Goal: Task Accomplishment & Management: Complete application form

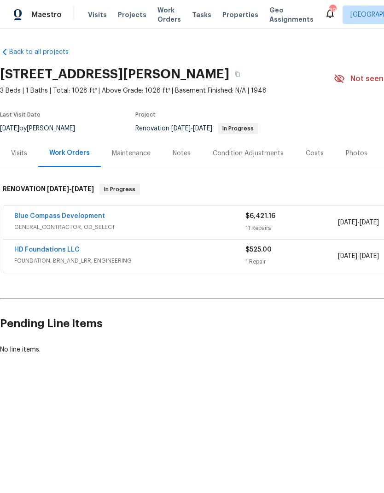
scroll to position [0, 136]
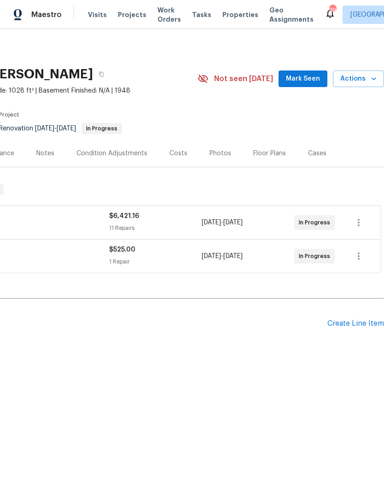
click at [343, 322] on div "Create Line Item" at bounding box center [355, 323] width 57 height 9
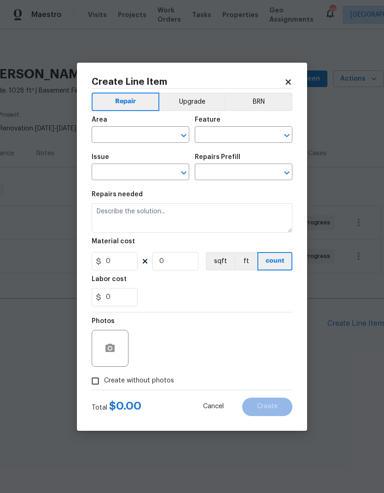
click at [131, 130] on input "text" at bounding box center [128, 135] width 72 height 14
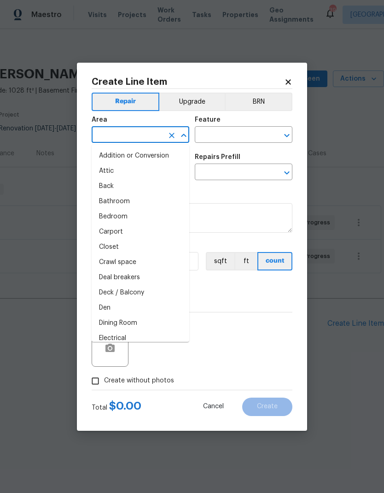
type input "e"
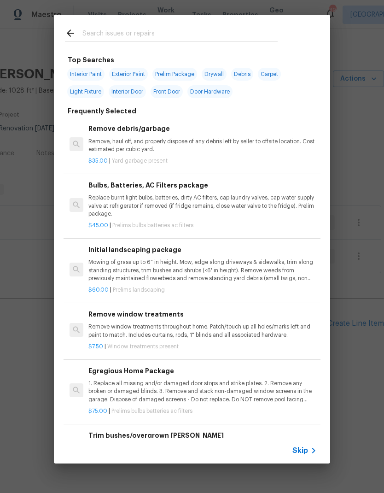
click at [187, 36] on input "text" at bounding box center [179, 35] width 195 height 14
type input "Found"
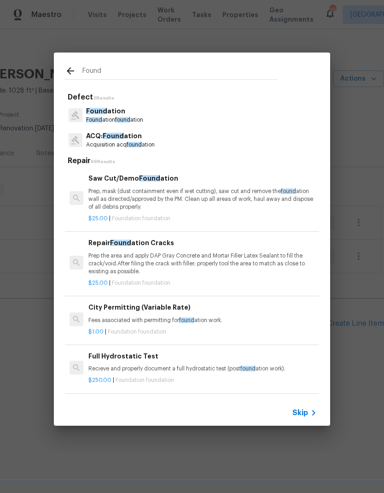
click at [104, 111] on span "Found" at bounding box center [96, 111] width 21 height 6
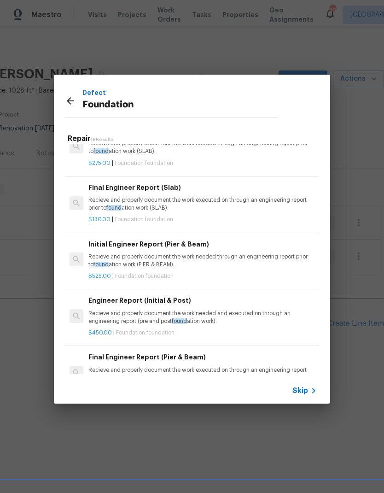
scroll to position [252, 0]
click at [287, 260] on p "Recieve and properly document the work needed through an engineering report pri…" at bounding box center [202, 261] width 228 height 16
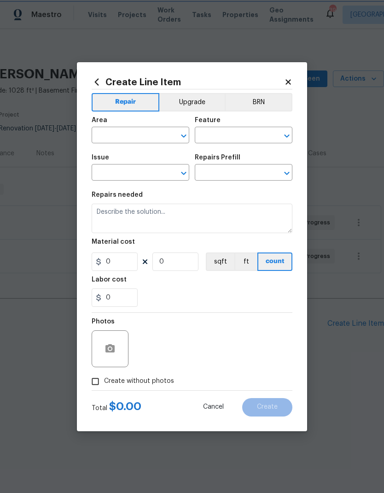
type input "Foundation"
type input "Initial Engineer Report (Pier & Beam) $525.00"
type textarea "Recieve and properly document the work needed through an engineering report pri…"
type input "525"
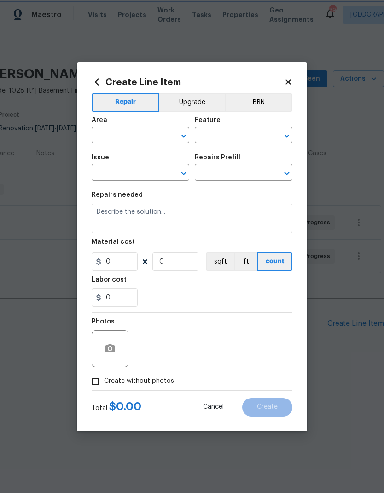
type input "1"
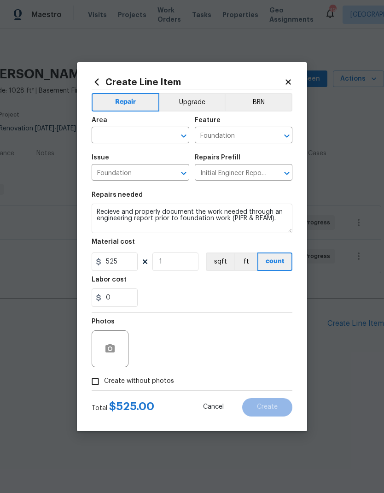
click at [143, 125] on div "Area" at bounding box center [141, 123] width 98 height 12
click at [142, 136] on input "text" at bounding box center [128, 136] width 72 height 14
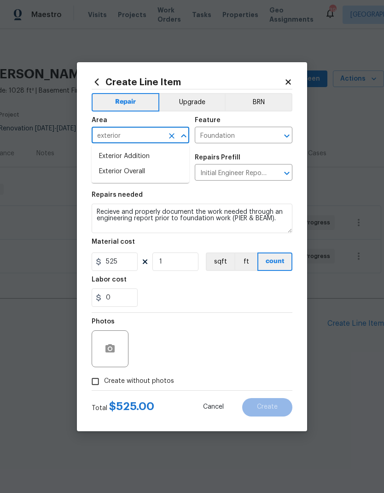
click at [159, 172] on li "Exterior Overall" at bounding box center [141, 171] width 98 height 15
type input "Exterior Overall"
click at [213, 306] on div "0" at bounding box center [192, 297] width 201 height 18
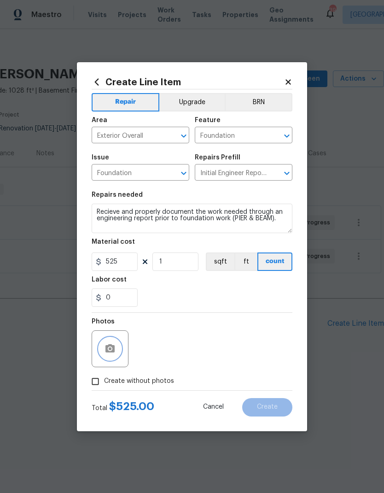
click at [105, 348] on icon "button" at bounding box center [109, 348] width 11 height 11
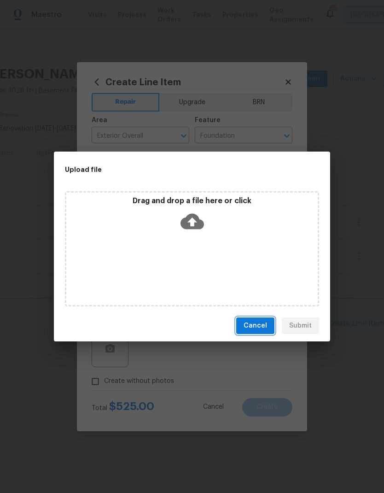
click at [260, 327] on span "Cancel" at bounding box center [254, 326] width 23 height 12
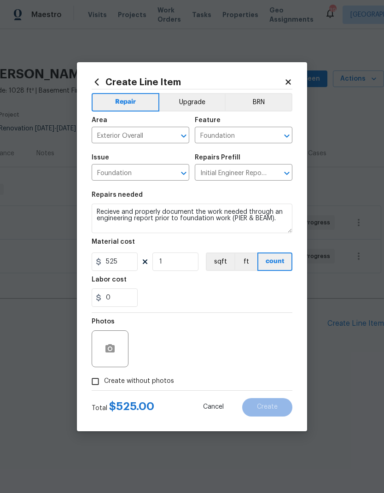
click at [97, 378] on input "Create without photos" at bounding box center [95, 380] width 17 height 17
checkbox input "true"
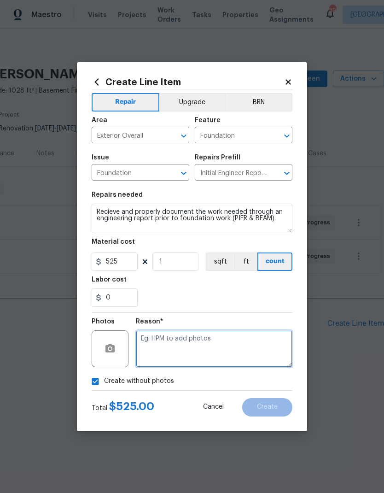
click at [240, 348] on textarea at bounding box center [214, 348] width 157 height 37
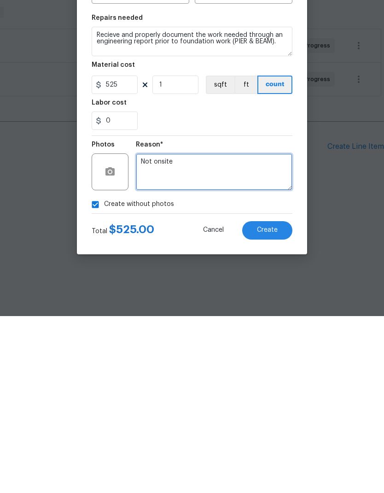
type textarea "Not onsite"
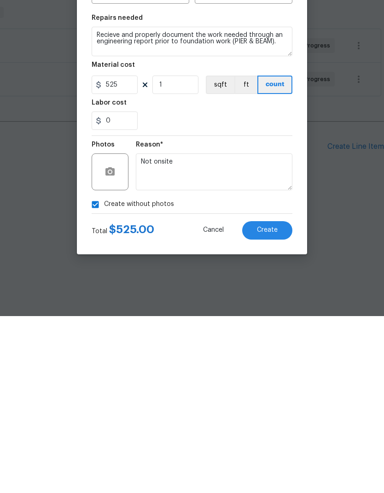
click at [235, 288] on div "0" at bounding box center [192, 297] width 201 height 18
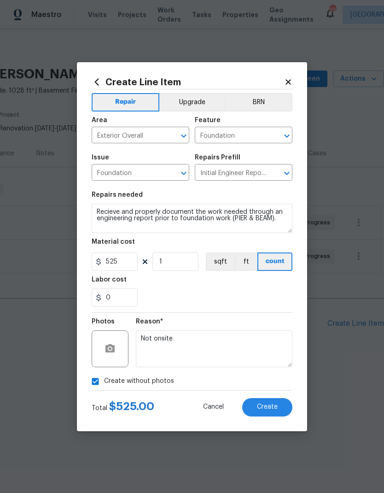
click at [272, 405] on span "Create" at bounding box center [267, 406] width 21 height 7
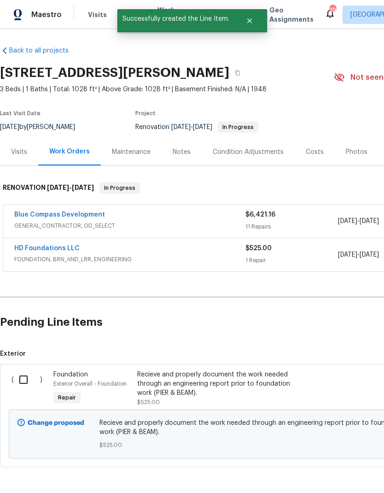
scroll to position [1, 0]
click at [25, 376] on input "checkbox" at bounding box center [27, 379] width 26 height 19
checkbox input "true"
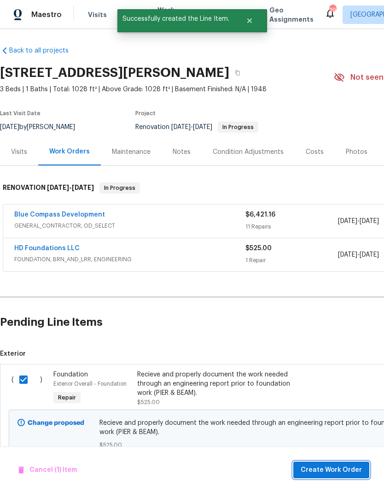
click at [335, 470] on span "Create Work Order" at bounding box center [331, 470] width 61 height 12
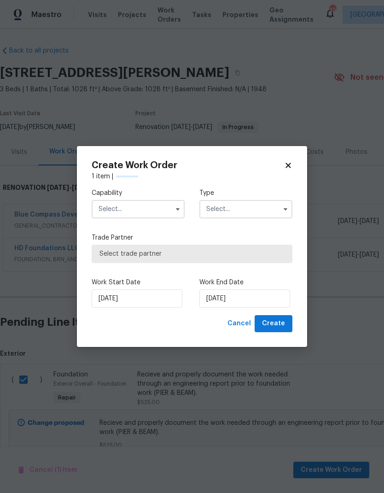
click at [130, 209] on input "text" at bounding box center [138, 209] width 93 height 18
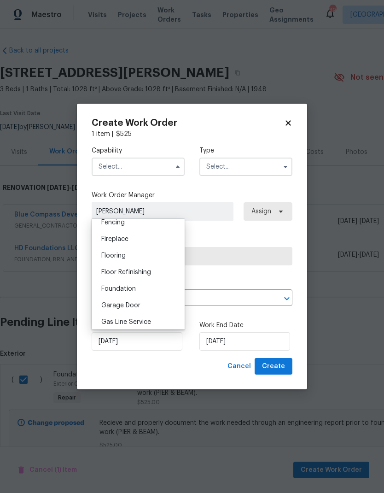
scroll to position [330, 0]
click at [143, 293] on div "Foundation" at bounding box center [138, 289] width 88 height 17
type input "Foundation"
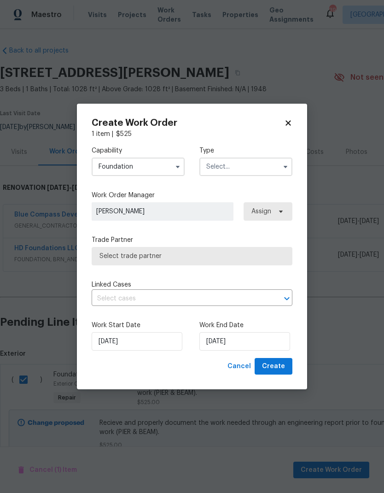
click at [249, 168] on input "text" at bounding box center [245, 166] width 93 height 18
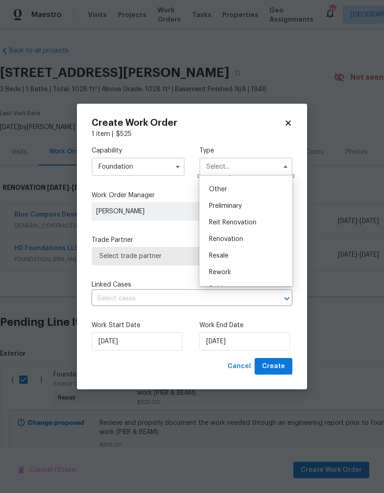
scroll to position [187, 0]
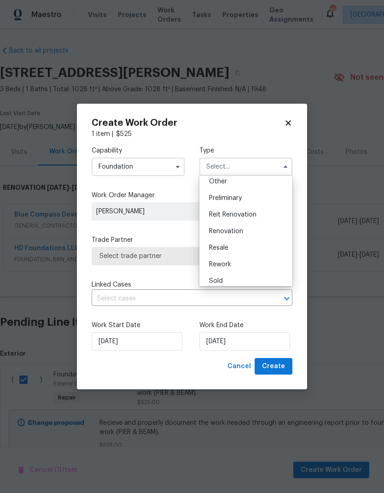
click at [247, 232] on div "Renovation" at bounding box center [246, 231] width 88 height 17
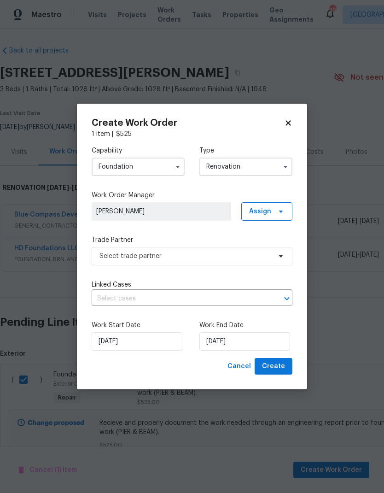
type input "Renovation"
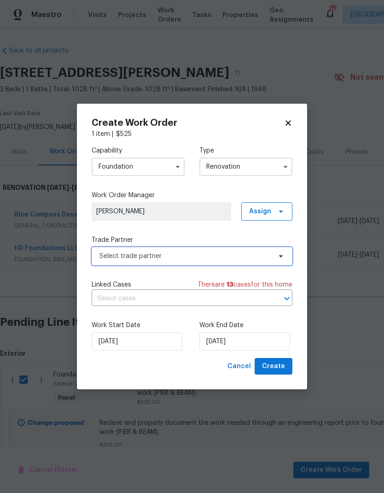
click at [249, 257] on span "Select trade partner" at bounding box center [185, 255] width 172 height 9
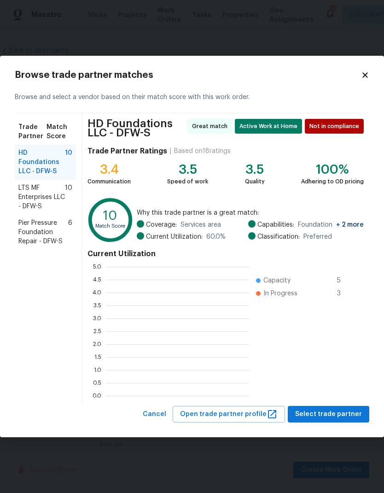
scroll to position [129, 143]
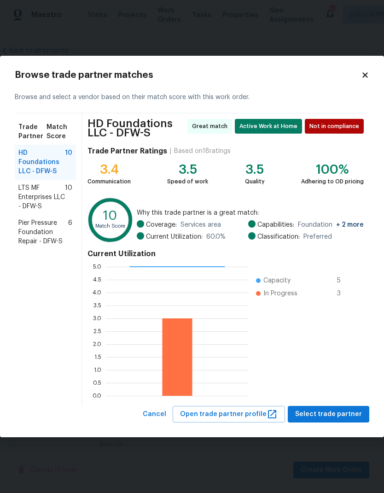
click at [35, 196] on span "LTS MF Enterprises LLC - DFW-S" at bounding box center [41, 197] width 46 height 28
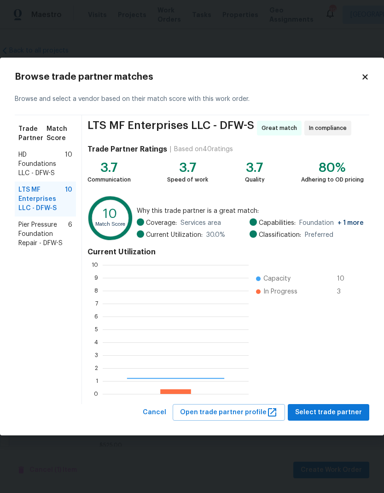
scroll to position [129, 146]
click at [37, 229] on span "Pier Pressure Foundation Repair - DFW-S" at bounding box center [43, 234] width 50 height 28
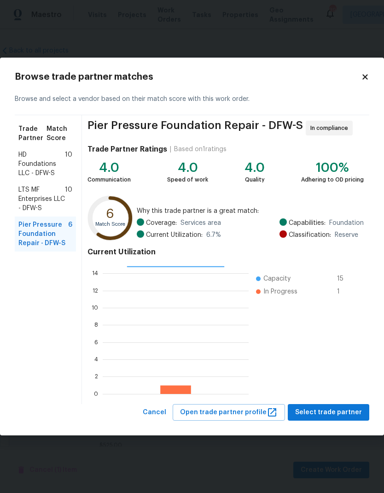
click at [45, 197] on span "LTS MF Enterprises LLC - DFW-S" at bounding box center [41, 199] width 46 height 28
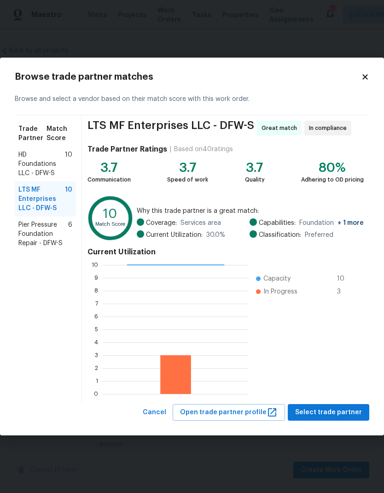
click at [329, 414] on span "Select trade partner" at bounding box center [328, 412] width 67 height 12
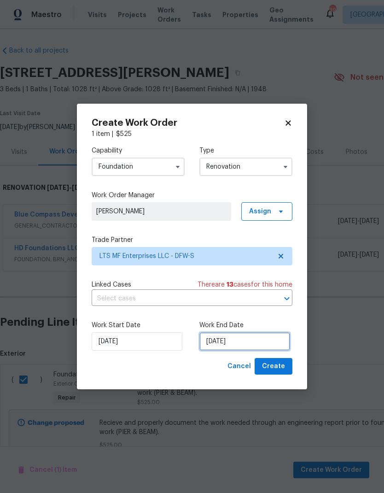
click at [258, 338] on input "8/12/2025" at bounding box center [244, 341] width 91 height 18
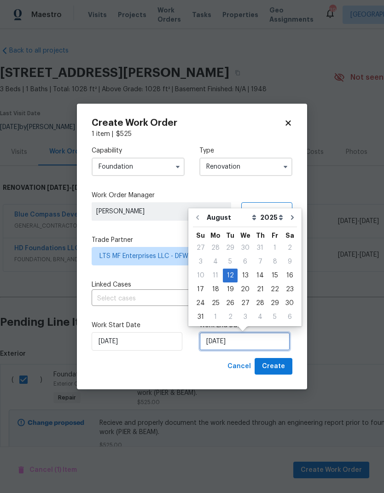
scroll to position [7, 0]
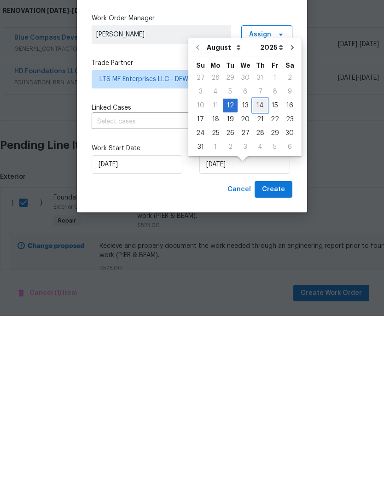
click at [257, 276] on div "14" at bounding box center [260, 282] width 15 height 13
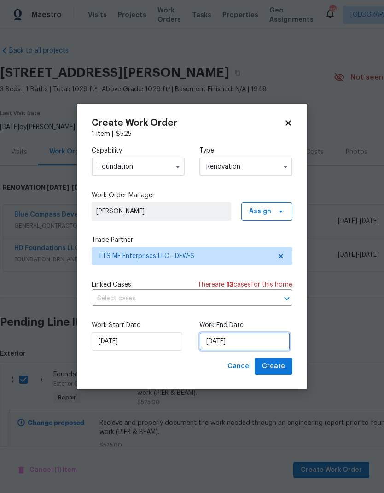
click at [255, 339] on input "8/14/2025" at bounding box center [244, 341] width 91 height 18
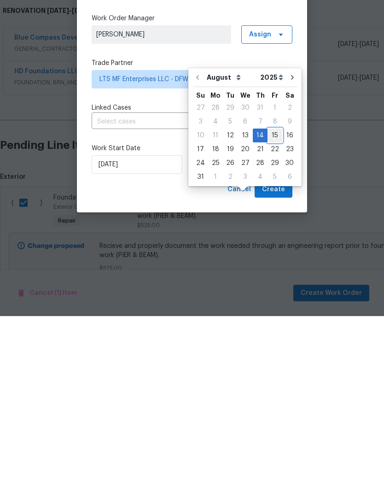
click at [271, 306] on div "15" at bounding box center [274, 312] width 15 height 13
type input "8/15/2025"
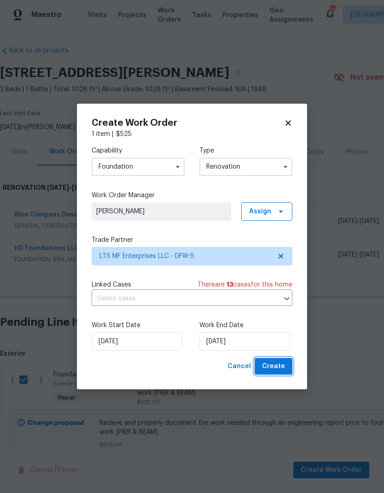
click at [280, 361] on span "Create" at bounding box center [273, 366] width 23 height 12
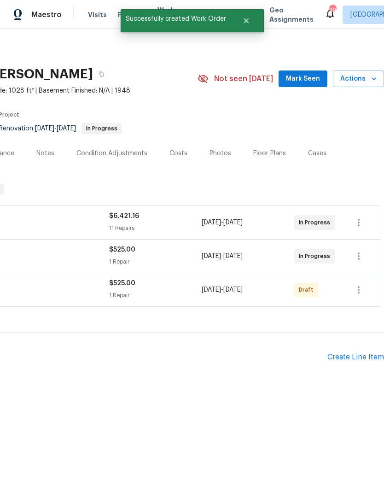
scroll to position [0, 136]
click at [358, 291] on icon "button" at bounding box center [358, 289] width 11 height 11
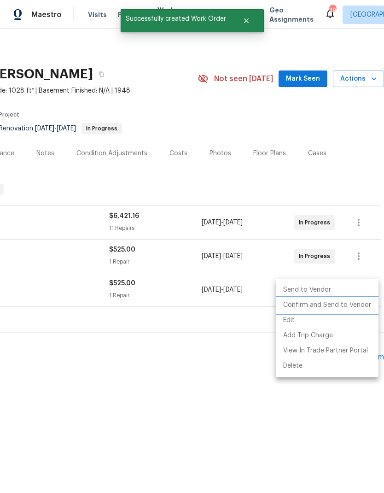
click at [339, 301] on li "Confirm and Send to Vendor" at bounding box center [327, 304] width 103 height 15
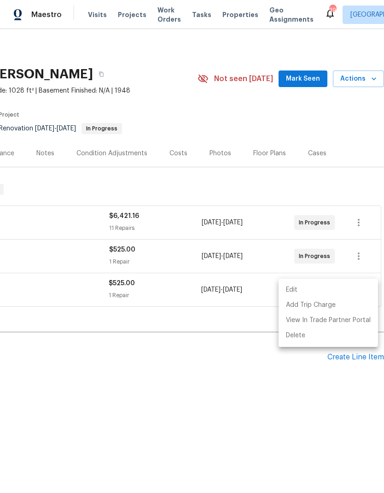
click at [247, 387] on div at bounding box center [192, 246] width 384 height 493
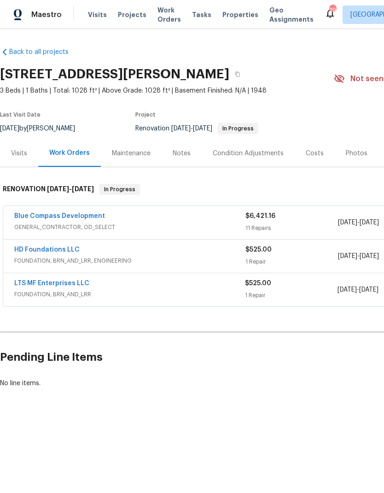
scroll to position [0, 0]
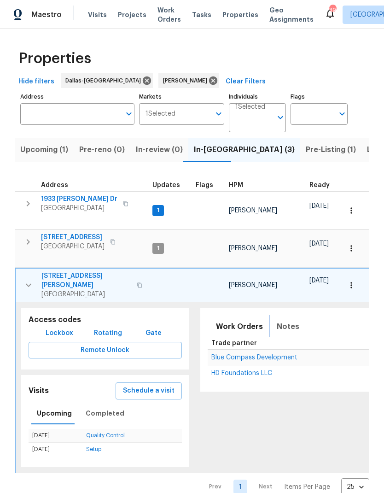
click at [284, 320] on span "Notes" at bounding box center [288, 326] width 23 height 13
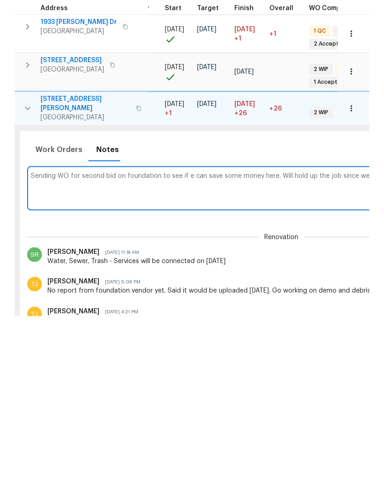
scroll to position [0, 361]
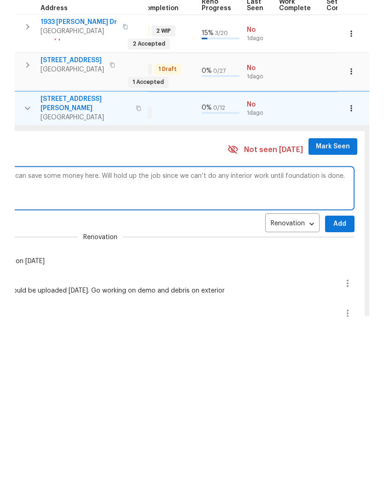
type textarea "Sending WO for second bid on foundation to see if e can save some money here. W…"
click at [332, 395] on span "Add" at bounding box center [339, 401] width 15 height 12
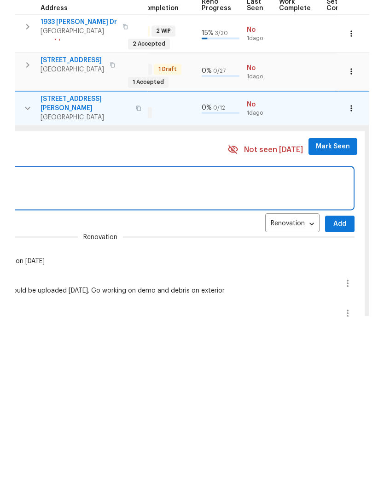
scroll to position [37, 0]
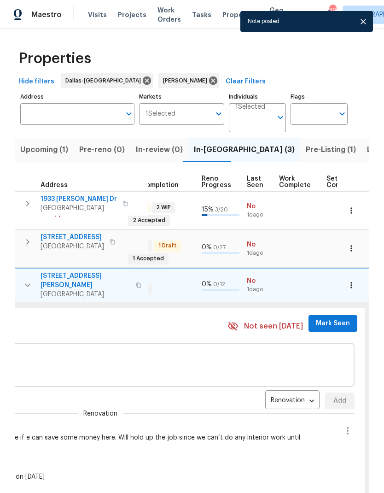
click at [329, 318] on span "Mark Seen" at bounding box center [333, 324] width 34 height 12
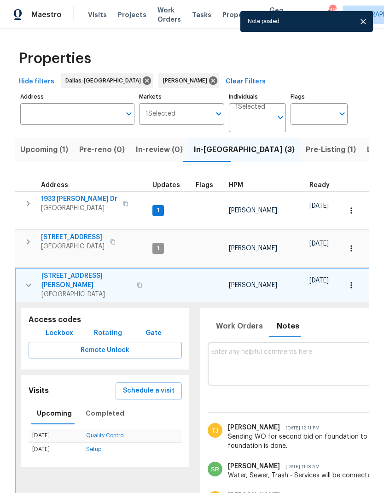
scroll to position [0, 0]
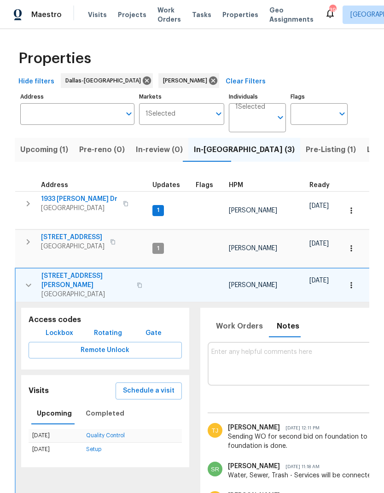
click at [22, 271] on button "button" at bounding box center [28, 285] width 18 height 28
